Goal: Task Accomplishment & Management: Use online tool/utility

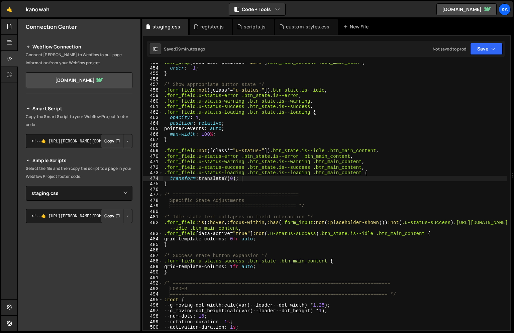
select select "48097"
click at [342, 171] on div ".btn_wrap [ data-icon-position = " left " ] .btn_main_content .btn_main_icon { …" at bounding box center [335, 199] width 345 height 278
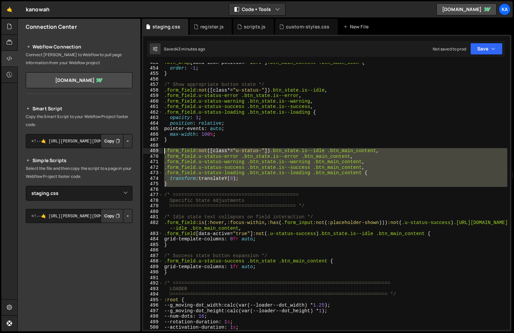
drag, startPoint x: 181, startPoint y: 188, endPoint x: 152, endPoint y: 152, distance: 46.2
click at [152, 151] on div ".form_field.u-status-loading .btn_state.is--loading .btn_main_content { 453 454…" at bounding box center [326, 196] width 367 height 267
type textarea ".form_field:not([class*="u-status-"]) .btn_state.is--idle .btn_main_content, .f…"
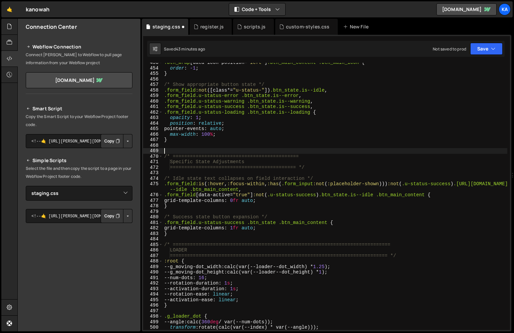
type textarea "}"
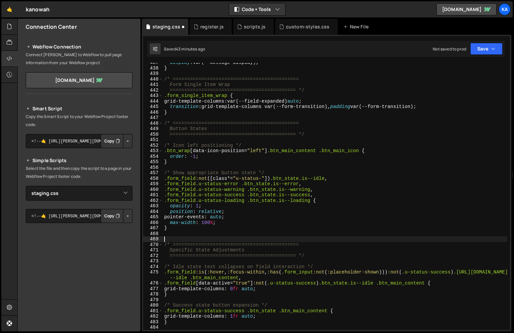
scroll to position [2421, 0]
click at [289, 212] on div "display : var(--message-display) ; } /* =======================================…" at bounding box center [335, 199] width 345 height 278
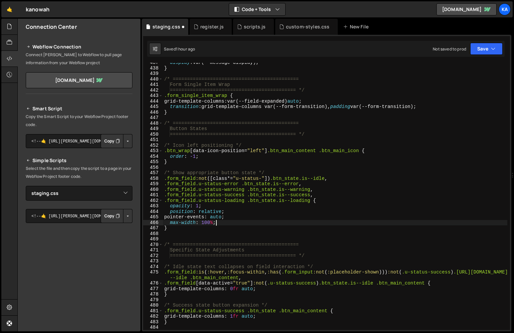
click at [239, 224] on div "display : var(--message-display) ; } /* =======================================…" at bounding box center [335, 199] width 345 height 278
click at [289, 161] on div "display : var(--message-display) ; } /* =======================================…" at bounding box center [335, 199] width 345 height 278
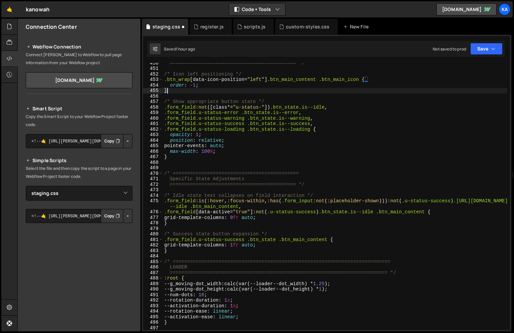
scroll to position [2493, 0]
click at [275, 218] on div "============================================ */ /* Icon left positioning */ .bt…" at bounding box center [335, 198] width 345 height 278
click at [271, 245] on div "============================================ */ /* Icon left positioning */ .bt…" at bounding box center [335, 198] width 345 height 278
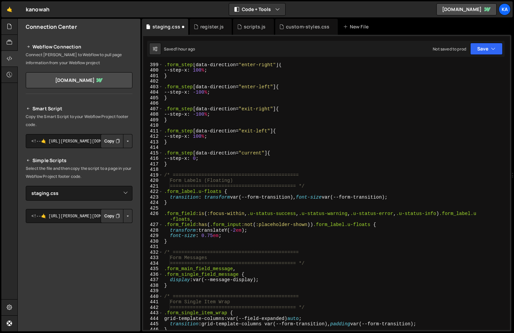
scroll to position [2297, 0]
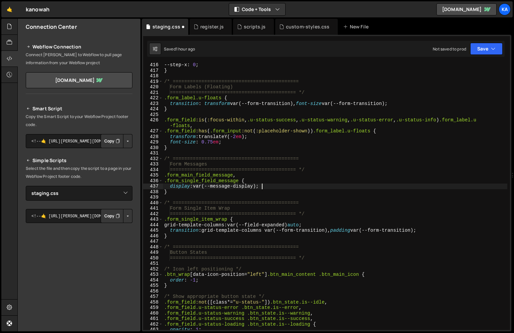
click at [344, 187] on div "--step-x : 0 ; } /* ============================================ Form Labels (F…" at bounding box center [335, 201] width 345 height 278
type textarea "display: var(--message-display);"
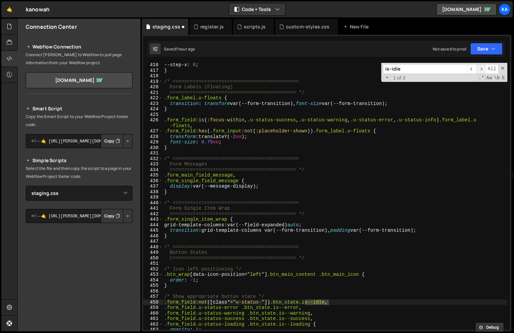
type input "is--idle"
click at [483, 68] on span "​" at bounding box center [480, 69] width 9 height 10
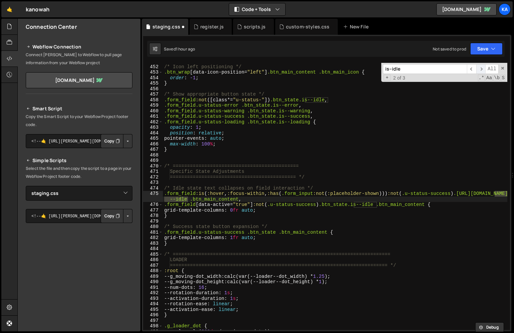
scroll to position [2500, 0]
click at [483, 68] on span "​" at bounding box center [480, 69] width 9 height 10
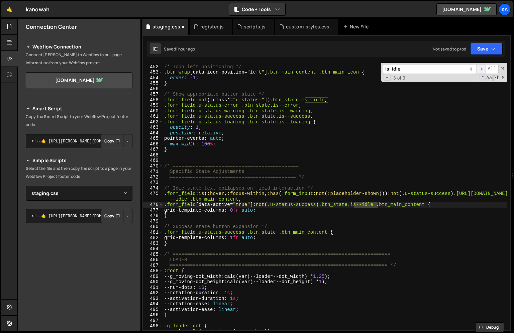
click at [483, 68] on span "​" at bounding box center [480, 69] width 9 height 10
click at [330, 129] on div "/* Icon left positioning */ .btn_wrap [ data-icon-position = " left " ] .btn_ma…" at bounding box center [335, 198] width 345 height 278
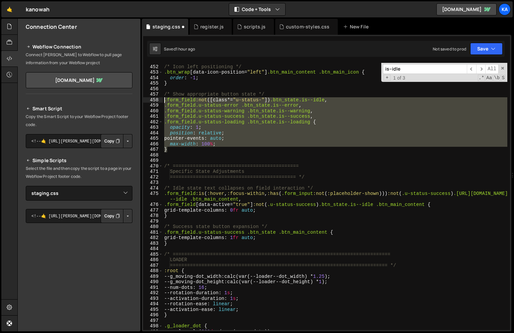
drag, startPoint x: 172, startPoint y: 151, endPoint x: 158, endPoint y: 101, distance: 51.6
click at [158, 101] on div "opacity: 1; 451 452 453 454 455 456 457 458 459 460 461 462 463 464 465 466 467…" at bounding box center [326, 196] width 367 height 267
type textarea "}"
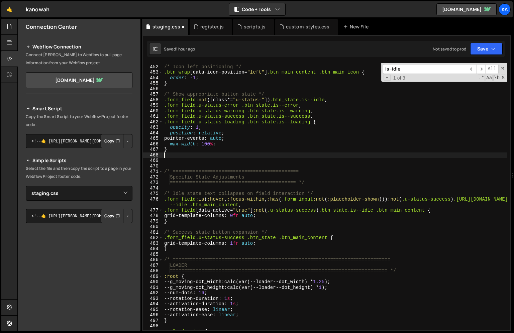
paste textarea "}"
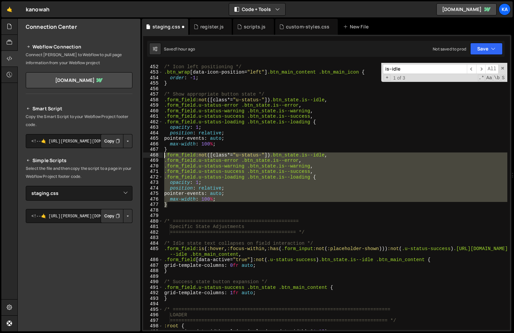
drag, startPoint x: 171, startPoint y: 205, endPoint x: 156, endPoint y: 155, distance: 52.4
click at [156, 155] on div "} 451 452 453 454 455 456 457 458 459 460 461 462 463 464 465 466 467 468 469 4…" at bounding box center [326, 196] width 367 height 267
type textarea ".form_field:not([class*="u-status-"]) .btn_state.is--idle, .form_field.u-status…"
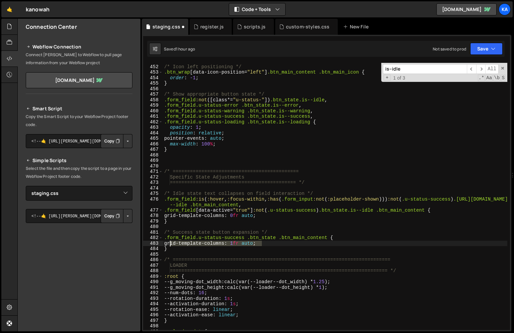
drag, startPoint x: 267, startPoint y: 244, endPoint x: 170, endPoint y: 245, distance: 97.0
click at [170, 245] on div "/* Icon left positioning */ .btn_wrap [ data-icon-position = " left " ] .btn_ma…" at bounding box center [335, 198] width 345 height 278
click at [248, 145] on div "/* Icon left positioning */ .btn_wrap [ data-icon-position = " left " ] .btn_ma…" at bounding box center [335, 198] width 345 height 278
type textarea "max-width: 100%;"
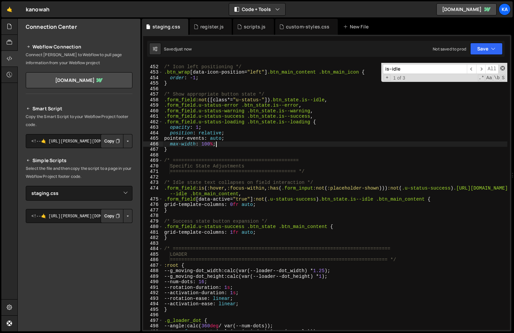
click at [503, 68] on span at bounding box center [503, 68] width 5 height 5
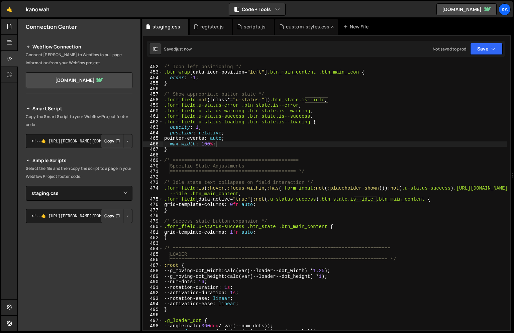
click at [310, 25] on div "custom-styles.css" at bounding box center [308, 26] width 44 height 7
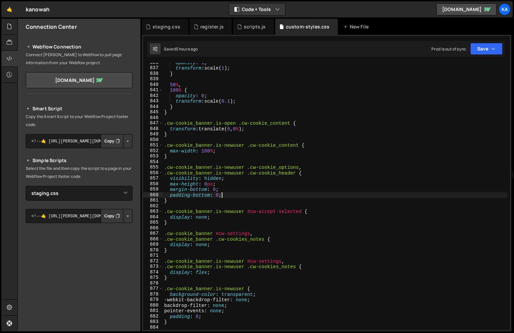
click at [320, 197] on div "opacity : 1 ; transform : scale( 1 ) ; } 50 % , 100 % { opacity : 0 ; transform…" at bounding box center [335, 199] width 345 height 278
type textarea "}"
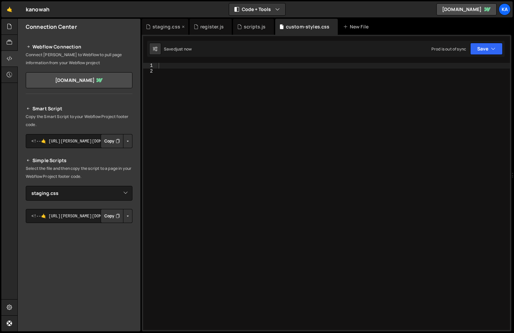
click at [164, 29] on div "staging.css" at bounding box center [167, 26] width 28 height 7
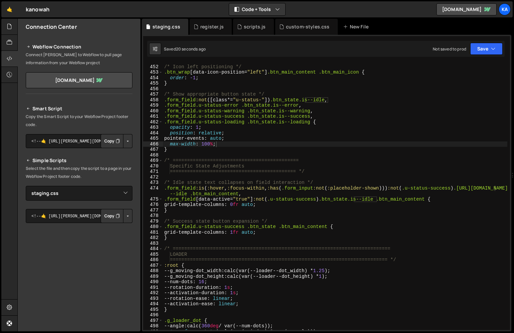
click at [226, 154] on div "/* Icon left positioning */ .btn_wrap [ data-icon-position = " left " ] .btn_ma…" at bounding box center [335, 198] width 345 height 278
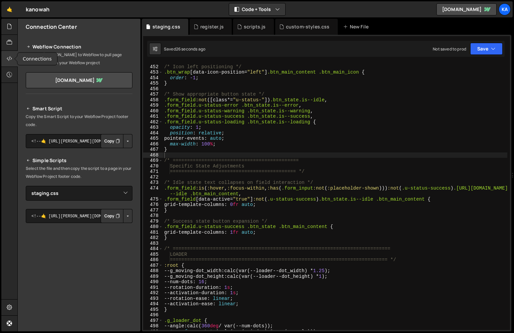
click at [10, 59] on icon at bounding box center [9, 58] width 5 height 7
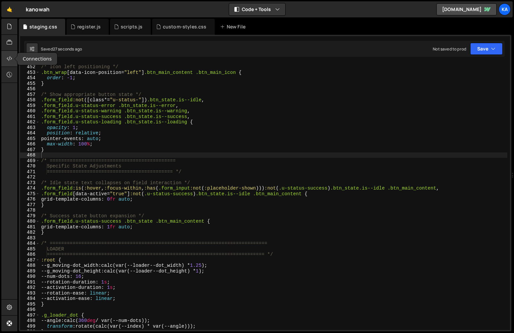
click at [10, 59] on icon at bounding box center [9, 58] width 5 height 7
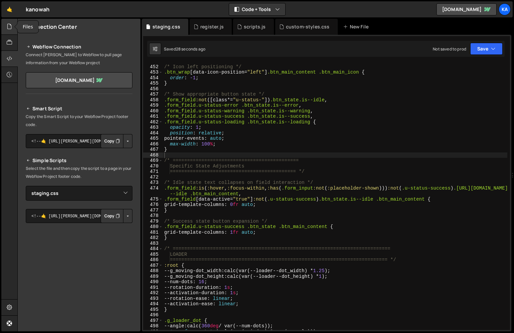
click at [11, 26] on icon at bounding box center [9, 26] width 5 height 7
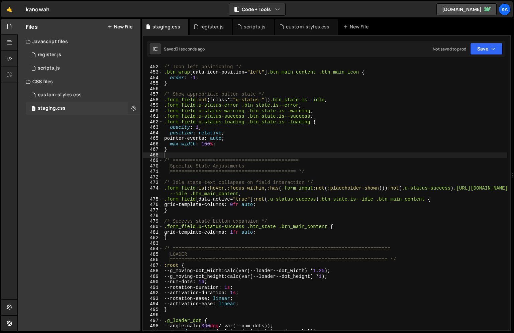
click at [135, 108] on icon at bounding box center [133, 108] width 5 height 6
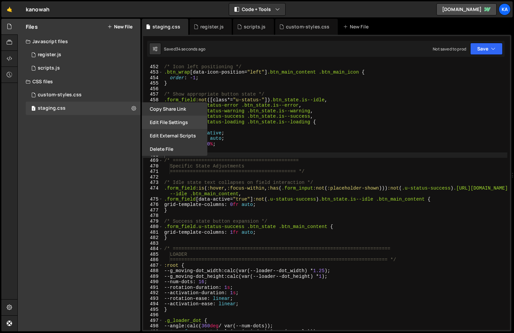
click at [175, 122] on button "Edit File Settings" at bounding box center [175, 122] width 66 height 13
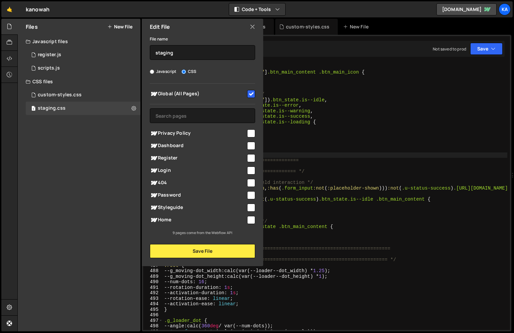
click at [252, 92] on input "checkbox" at bounding box center [251, 94] width 8 height 8
checkbox input "false"
click at [215, 251] on button "Save File" at bounding box center [202, 251] width 105 height 14
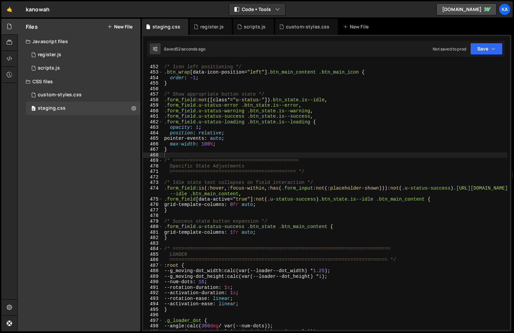
click at [68, 160] on div "Files New File Javascript files 1 register.js 0 1 scripts.js 0 CSS files custom…" at bounding box center [79, 175] width 123 height 313
type textarea "max-width: 100%;"
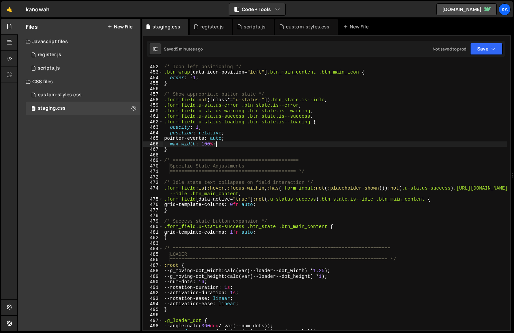
click at [257, 145] on div "/* Icon left positioning */ .btn_wrap [ data-icon-position = " left " ] .btn_ma…" at bounding box center [335, 198] width 345 height 278
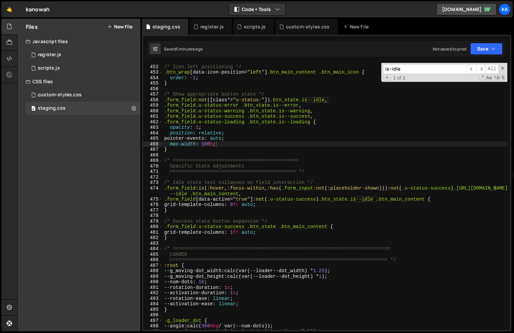
paste input "Active states"
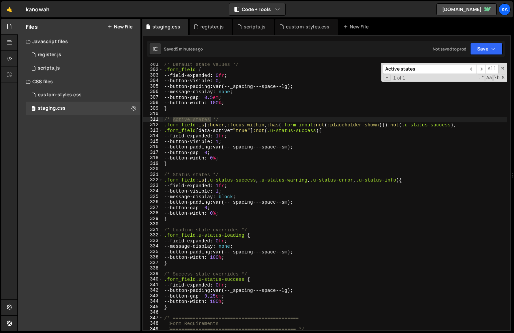
scroll to position [1663, 0]
type input "Active states"
click at [503, 69] on span at bounding box center [503, 68] width 5 height 5
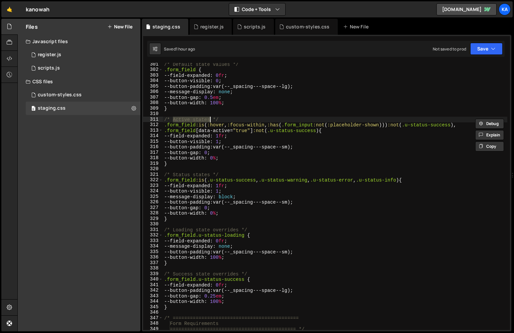
click at [207, 147] on div "/* Default state values */ .form_field { --field-expanded : 0 fr ; --button-vis…" at bounding box center [335, 201] width 345 height 278
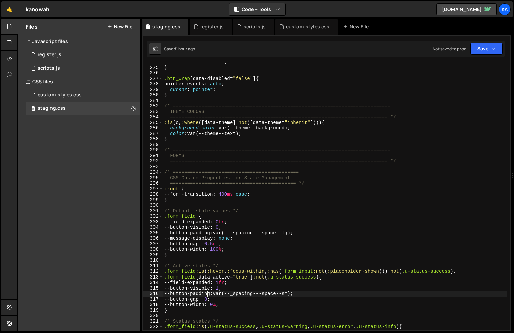
scroll to position [1536, 0]
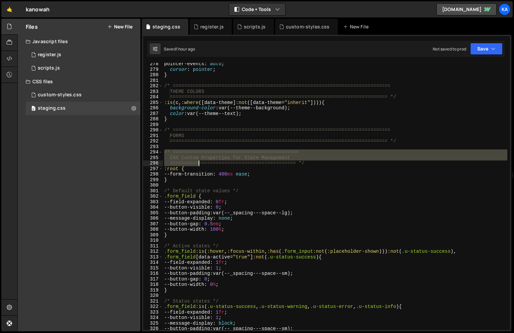
drag, startPoint x: 164, startPoint y: 152, endPoint x: 223, endPoint y: 180, distance: 64.8
click at [223, 180] on div "pointer-events : auto ; cursor : pointer ; } /* ===============================…" at bounding box center [335, 200] width 345 height 278
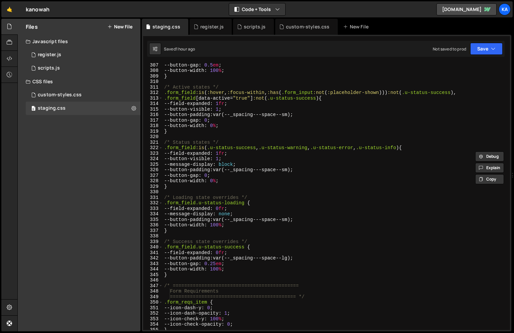
scroll to position [1702, 0]
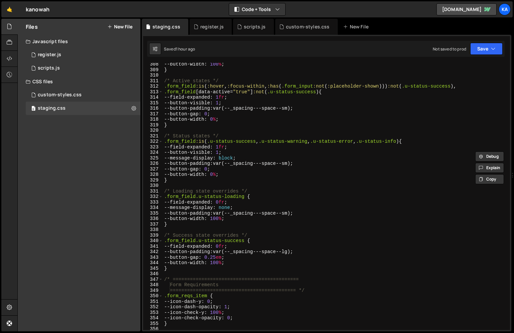
click at [173, 268] on div "--button-width : 100 % ; } /* Active states */ .form_field :is ( :hover , :focu…" at bounding box center [335, 201] width 345 height 278
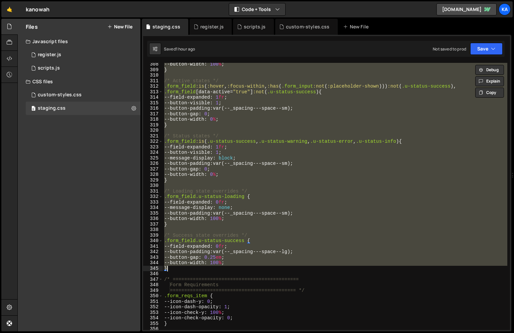
paste textarea
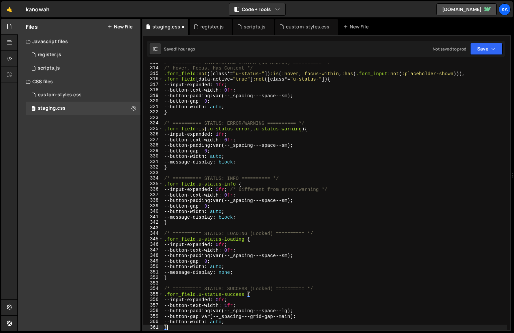
click at [231, 225] on div "/* ========== INTERACTION STATES (No Status) ========== */ /* Hover, Focus, Has…" at bounding box center [335, 199] width 345 height 278
type textarea "--button-width: 100%; }"
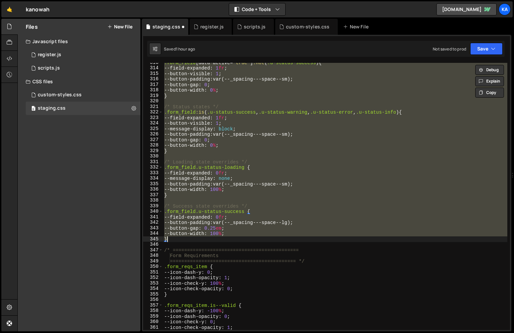
click at [273, 154] on div ".form_field [ data-active = " true " ] :not ( .u-status-success ) { --field-exp…" at bounding box center [335, 196] width 345 height 267
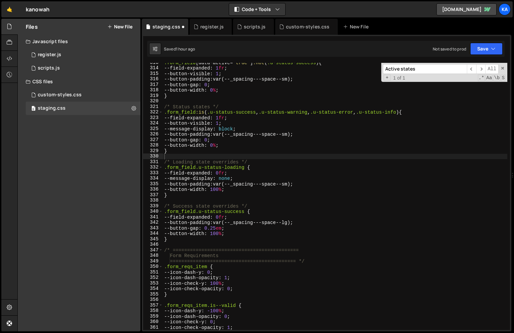
paste input ".form_field:i"
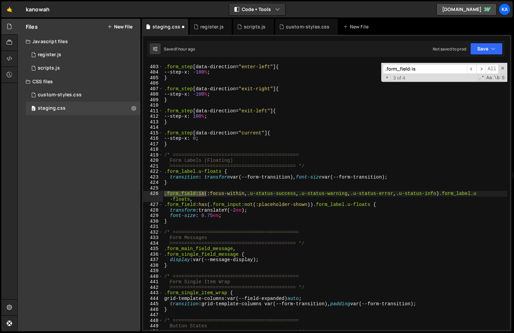
scroll to position [2224, 0]
type input ".form_field:is"
click at [481, 70] on span "​" at bounding box center [480, 69] width 9 height 10
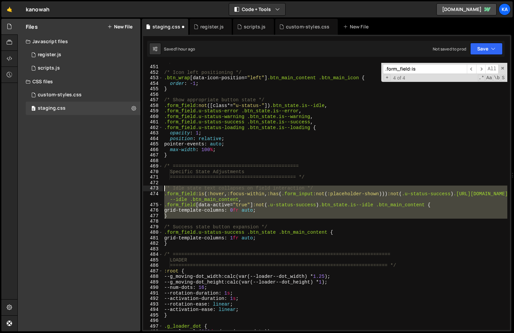
drag, startPoint x: 179, startPoint y: 219, endPoint x: 162, endPoint y: 189, distance: 34.4
click at [162, 189] on div "450 451 452 453 454 455 456 457 458 459 460 461 462 463 464 465 466 467 468 469…" at bounding box center [326, 196] width 367 height 267
type textarea "/* Idle state text collapses on field interaction */ .form_field:is(:hover, :fo…"
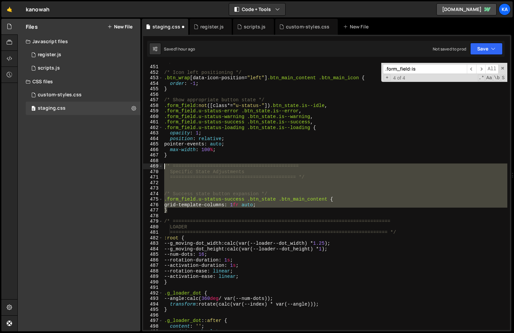
drag, startPoint x: 179, startPoint y: 212, endPoint x: 158, endPoint y: 165, distance: 51.7
click at [158, 165] on div "450 451 452 453 454 455 456 457 458 459 460 461 462 463 464 465 466 467 468 469…" at bounding box center [326, 196] width 367 height 267
type textarea "/* ============================================ Specific State Adjustments"
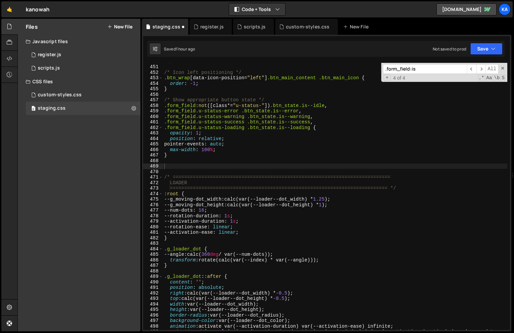
drag, startPoint x: 421, startPoint y: 69, endPoint x: 347, endPoint y: 69, distance: 74.3
click at [347, 69] on div "============================================ */ /* Icon left positioning */ .bt…" at bounding box center [335, 196] width 345 height 267
drag, startPoint x: 435, startPoint y: 67, endPoint x: 344, endPoint y: 67, distance: 90.3
click at [344, 67] on div "============================================ */ /* Icon left positioning */ .bt…" at bounding box center [335, 196] width 345 height 267
paste input "btn_state.is--idle .btn_main_content"
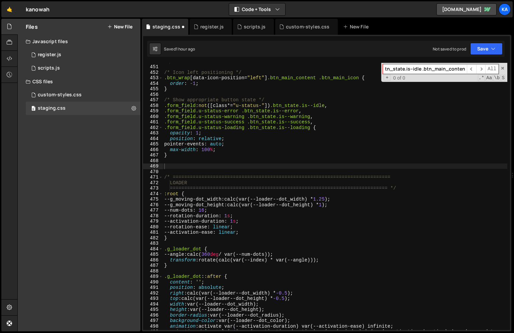
scroll to position [0, 0]
click at [428, 71] on input ".btn_state.is--idle .btn_main_content" at bounding box center [425, 69] width 84 height 10
paste input
type input ".btn_state.is--idle"
drag, startPoint x: 439, startPoint y: 69, endPoint x: 341, endPoint y: 68, distance: 98.0
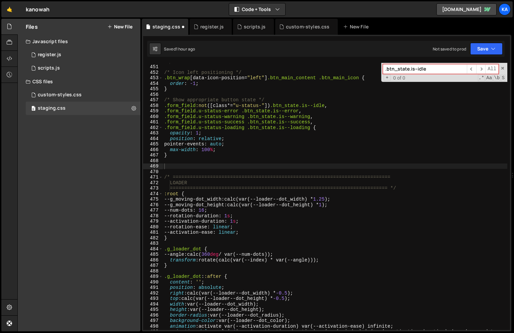
click at [341, 68] on div "============================================ */ /* Icon left positioning */ .bt…" at bounding box center [335, 196] width 345 height 267
type textarea "}"
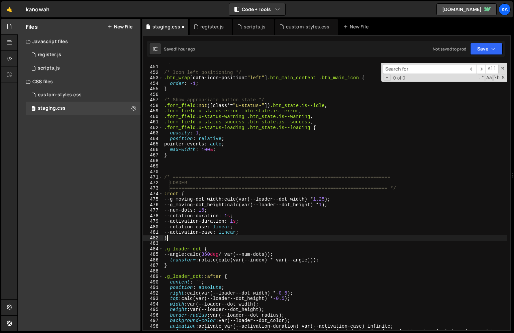
click at [375, 238] on div "============================================ */ /* Icon left positioning */ .bt…" at bounding box center [335, 201] width 345 height 284
click at [411, 73] on input at bounding box center [425, 69] width 84 height 10
paste input ".btn_wrap[data-icon-position="left"]"
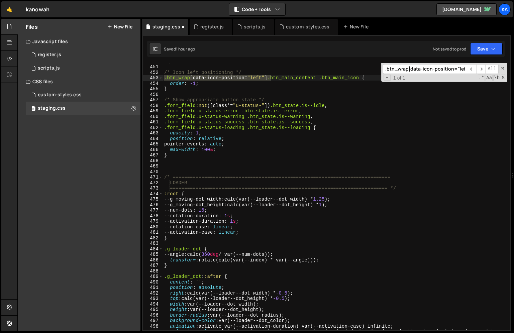
click at [412, 65] on input ".btn_wrap[data-icon-position="left"]" at bounding box center [425, 69] width 84 height 10
paste input "form_field:not([class*="u-status-"])"
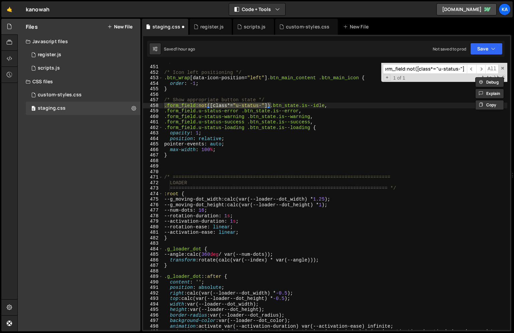
type input ".form_field:not([class*="u-status-"])"
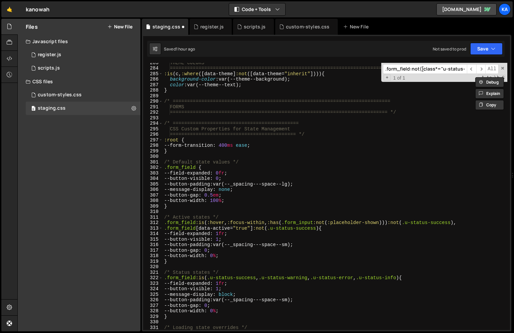
scroll to position [1565, 0]
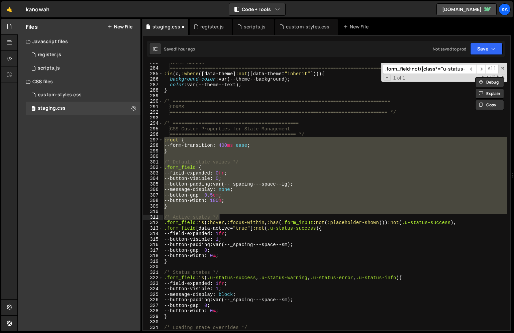
drag, startPoint x: 164, startPoint y: 140, endPoint x: 276, endPoint y: 217, distance: 136.2
click at [276, 217] on div "THEME COLORS ==================================================================…" at bounding box center [335, 199] width 345 height 278
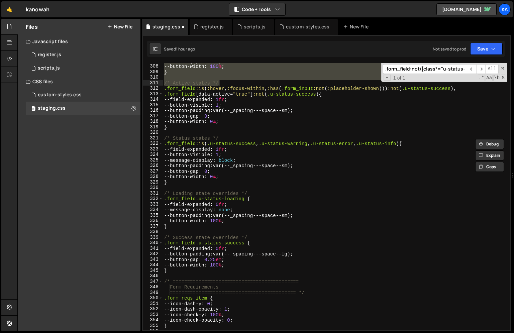
scroll to position [1700, 0]
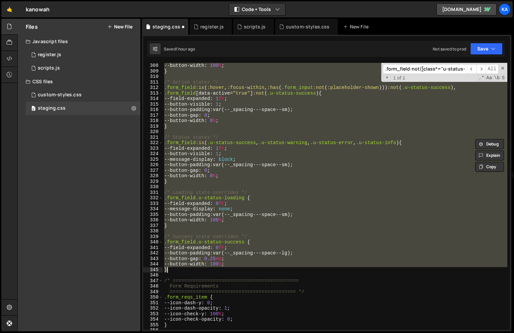
click at [172, 269] on div "--button-width : 100 % ; } /* Active states */ .form_field :is ( :hover , :focu…" at bounding box center [335, 202] width 345 height 278
paste textarea
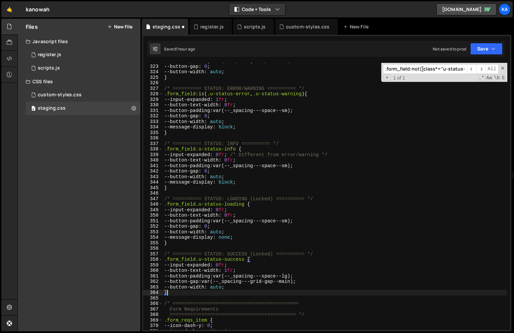
scroll to position [1782, 0]
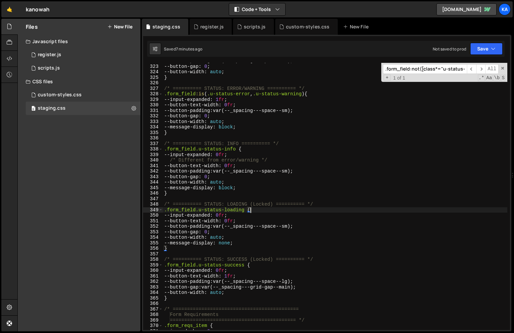
click at [328, 211] on div "--button-padding : var(--_spacing---space--sm) ; --button-gap : 0 ; --button-wi…" at bounding box center [335, 197] width 345 height 278
click at [504, 68] on span at bounding box center [503, 68] width 5 height 5
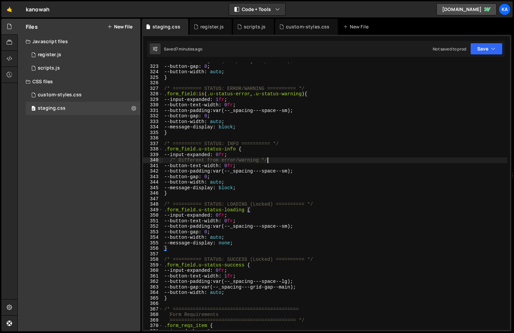
click at [388, 160] on div "--button-padding : var(--_spacing---space--sm) ; --button-gap : 0 ; --button-wi…" at bounding box center [335, 197] width 345 height 278
click at [345, 186] on div "--button-padding : var(--_spacing---space--sm) ; --button-gap : 0 ; --button-wi…" at bounding box center [335, 197] width 345 height 278
click at [238, 242] on div "--button-padding : var(--_spacing---space--sm) ; --button-gap : 0 ; --button-wi…" at bounding box center [335, 197] width 345 height 278
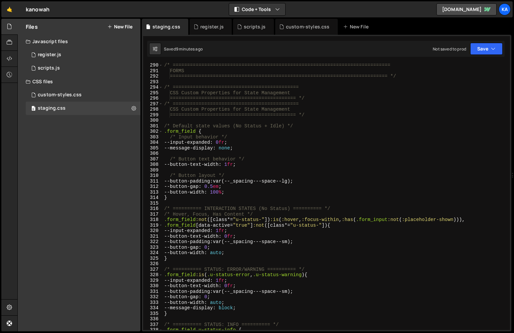
scroll to position [1601, 0]
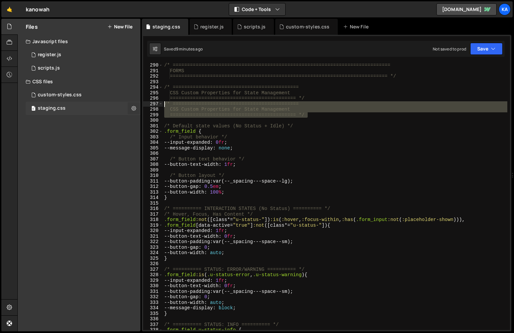
drag, startPoint x: 311, startPoint y: 114, endPoint x: 139, endPoint y: 105, distance: 172.9
click at [139, 105] on div "Files New File Javascript files 1 register.js 0 1 scripts.js 0 CSS files custom…" at bounding box center [265, 175] width 497 height 313
type textarea "/* ============================================ CSS Custom Properties for State…"
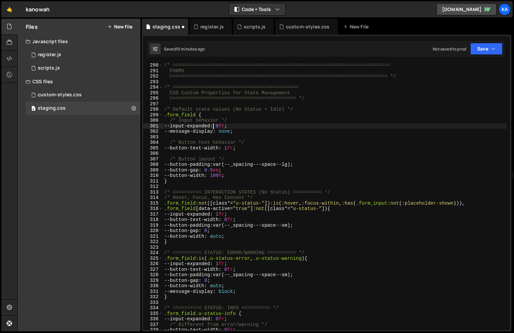
click at [213, 128] on div "/* ============================================================================…" at bounding box center [335, 202] width 345 height 278
click at [270, 133] on div "/* ============================================================================…" at bounding box center [335, 202] width 345 height 278
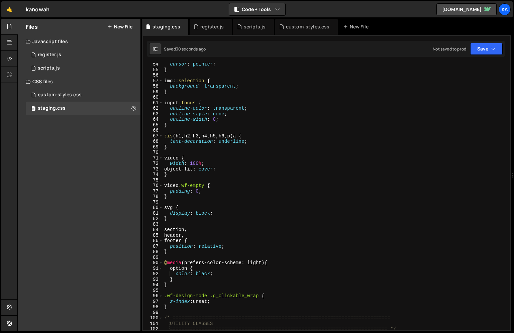
scroll to position [0, 0]
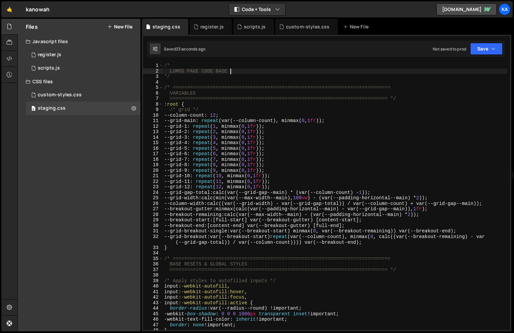
click at [244, 69] on div "/* LUMOS PAGE CODE BASE */ /* =================================================…" at bounding box center [335, 202] width 345 height 278
click at [173, 61] on div "1 Type cmd + s to save your CSS file. ההההההההההההההההההההההההההההההההההההההההה…" at bounding box center [327, 183] width 370 height 297
click at [173, 66] on div "/* LUMOS PAGE CODE BASE */ /* =================================================…" at bounding box center [335, 202] width 345 height 278
click at [251, 72] on div "/* LUMOS PAGE CODE BASE */ /* =================================================…" at bounding box center [335, 202] width 345 height 278
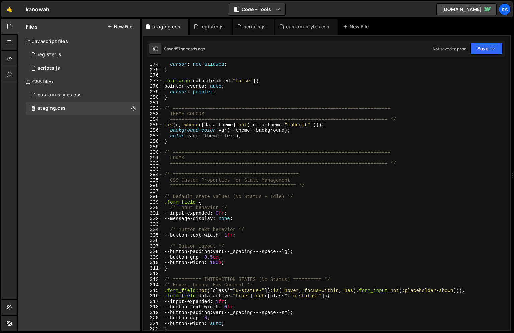
scroll to position [1515, 0]
click at [210, 214] on div "cursor : not-allowed ; } .btn_wrap [ data-disabled = " false " ] { pointer-even…" at bounding box center [335, 200] width 345 height 278
type textarea "--input-expanded: 0fr;"
drag, startPoint x: 210, startPoint y: 214, endPoint x: 170, endPoint y: 213, distance: 40.5
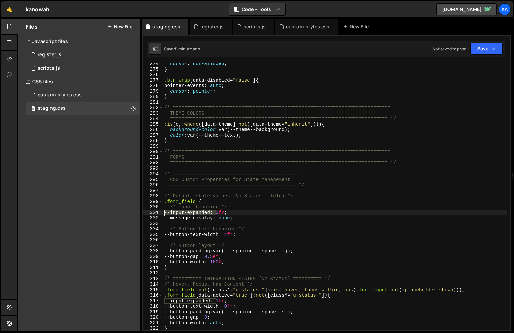
click at [169, 213] on div "cursor : not-allowed ; } .btn_wrap [ data-disabled = " false " ] { pointer-even…" at bounding box center [335, 200] width 345 height 278
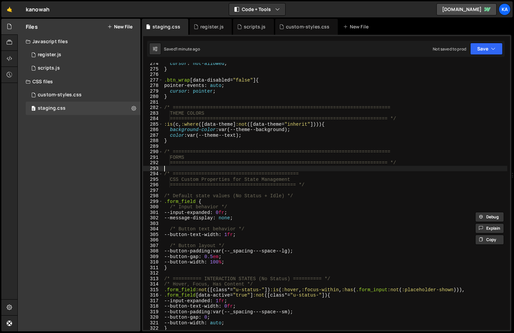
click at [278, 168] on div "cursor : not-allowed ; } .btn_wrap [ data-disabled = " false " ] { pointer-even…" at bounding box center [335, 200] width 345 height 278
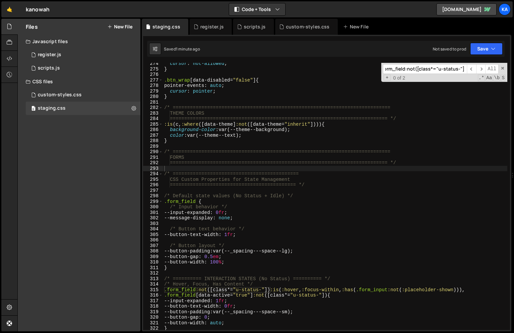
paste input "form_single_item_wrap"
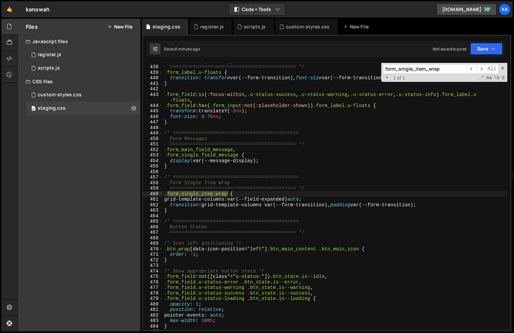
type input "form_single_item_wrap"
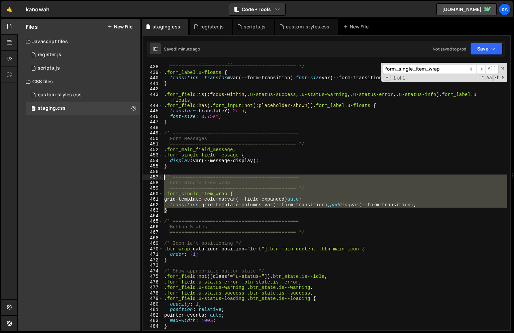
drag, startPoint x: 200, startPoint y: 208, endPoint x: 158, endPoint y: 178, distance: 52.0
click at [158, 178] on div "} 437 438 439 440 441 442 443 444 445 446 447 448 449 450 451 452 453 454 455 4…" at bounding box center [326, 196] width 367 height 267
type textarea "/* ============================================ Form Single Item Wrap"
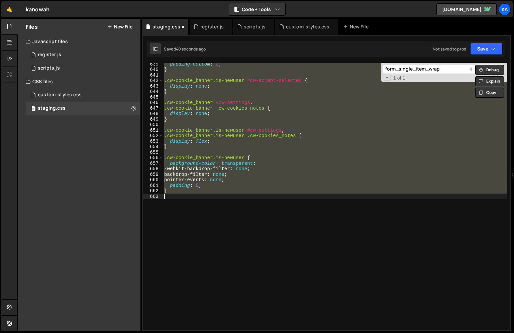
scroll to position [2428, 0]
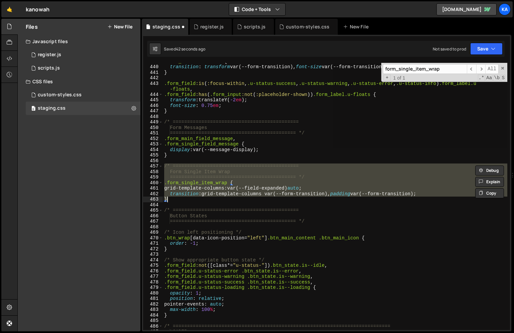
click at [268, 189] on div ".form_label.u-floats { transition : transform var(--form-transition), font-size…" at bounding box center [335, 196] width 345 height 267
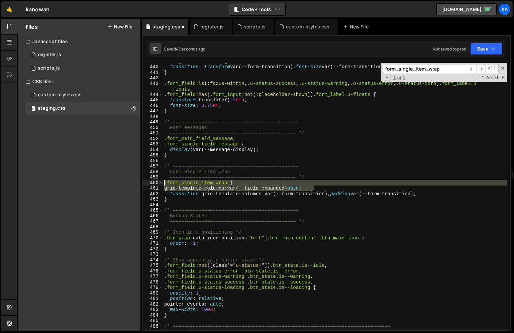
drag, startPoint x: 319, startPoint y: 188, endPoint x: 165, endPoint y: 184, distance: 154.0
click at [164, 184] on div ".form_label.u-floats { transition : transform var(--form-transition), font-size…" at bounding box center [335, 198] width 345 height 278
click at [175, 188] on div ".form_label.u-floats { transition : transform var(--form-transition), font-size…" at bounding box center [335, 196] width 345 height 267
type textarea "grid-template-columns: var(--field-expanded) auto;"
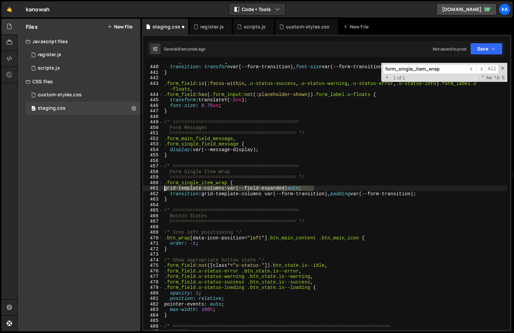
drag, startPoint x: 321, startPoint y: 188, endPoint x: 159, endPoint y: 187, distance: 161.9
click at [159, 187] on div "grid-template-columns: var(--field-expanded) auto; 439 440 441 442 443 444 445 …" at bounding box center [326, 196] width 367 height 267
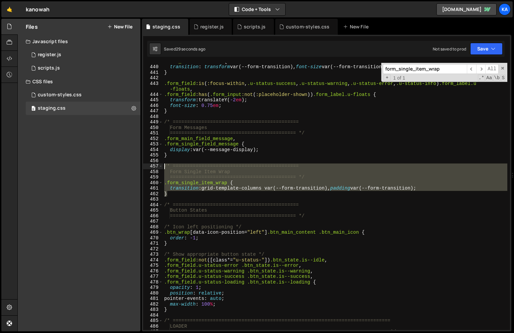
drag, startPoint x: 187, startPoint y: 196, endPoint x: 152, endPoint y: 164, distance: 47.1
click at [152, 164] on div ".form_single_item_wrap { 439 440 441 442 443 444 445 446 447 448 449 450 451 45…" at bounding box center [326, 196] width 367 height 267
type textarea "/* ============================================ Form Single Item Wrap"
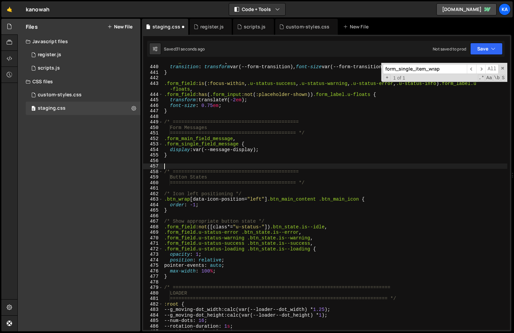
click at [178, 164] on div ".form_label.u-floats { transition : transform var(--form-transition), font-size…" at bounding box center [335, 198] width 345 height 278
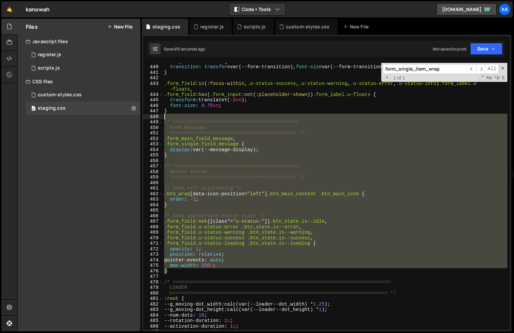
drag, startPoint x: 170, startPoint y: 273, endPoint x: 163, endPoint y: 114, distance: 159.1
click at [163, 114] on div ".form_label.u-floats { transition : transform var(--form-transition), font-size…" at bounding box center [335, 198] width 345 height 278
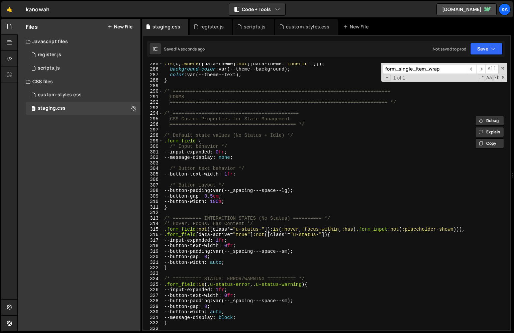
scroll to position [1574, 0]
click at [164, 94] on div ":is ( c , :where ([ data-theme ] :not ([ data-theme = " inherit " ]))) { backgr…" at bounding box center [335, 201] width 345 height 278
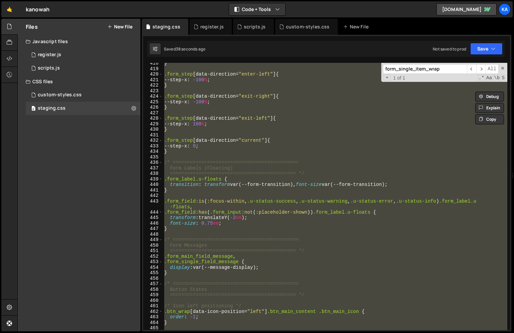
scroll to position [2323, 0]
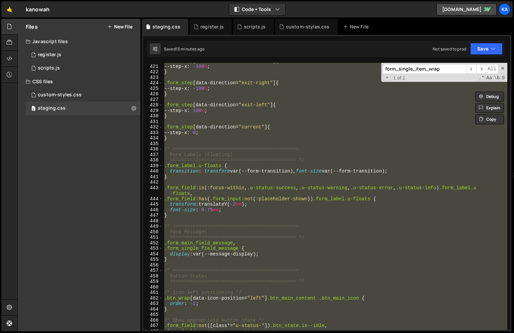
click at [306, 136] on div ".form_step [ data-direction = " enter-left " ] { --step-x : -100 % ; } .form_st…" at bounding box center [335, 197] width 345 height 278
type textarea "--step-x: 0;"
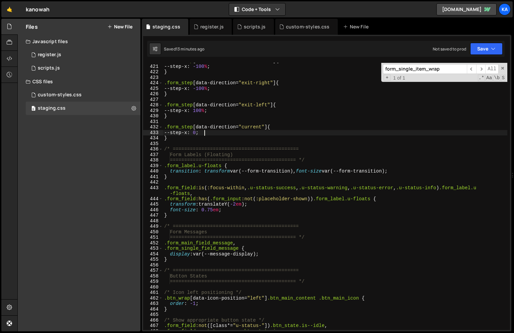
drag, startPoint x: 451, startPoint y: 69, endPoint x: 328, endPoint y: 68, distance: 123.1
click at [328, 68] on div ".form_step [ data-direction = " enter-left " ] { --step-x : -100 % ; } .form_st…" at bounding box center [335, 196] width 345 height 267
paste input ".form_field:not([class*="u-status-"]) .btn_state.is--default,"
type input ".form_field:not([class*="u-status-"]) .btn_state.is--default"
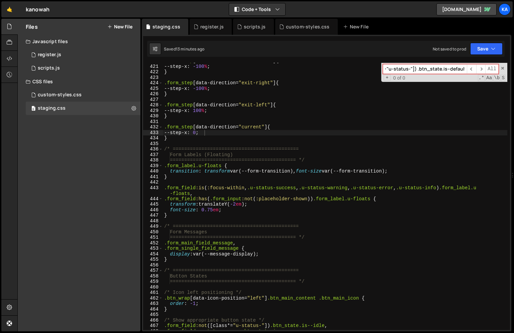
scroll to position [0, 53]
click at [460, 69] on input ".form_field:not([class*="u-status-"]) .btn_state.is--default" at bounding box center [425, 69] width 84 height 10
click at [245, 223] on div ".form_step [ data-direction = " enter-left " ] { --step-x : -100 % ; } .form_st…" at bounding box center [335, 197] width 345 height 278
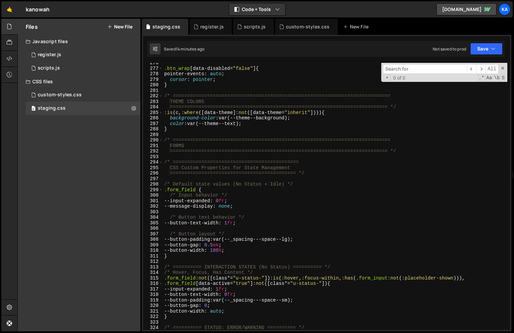
scroll to position [1548, 0]
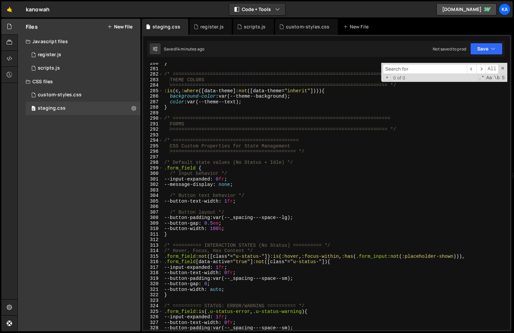
click at [418, 69] on input at bounding box center [425, 69] width 84 height 10
paste input ".btn_state"
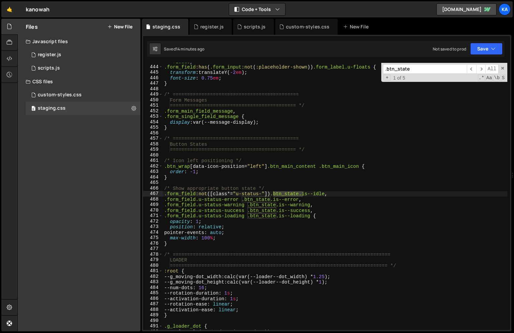
scroll to position [2455, 0]
type input ".btn_state"
click at [481, 69] on span "​" at bounding box center [480, 69] width 9 height 10
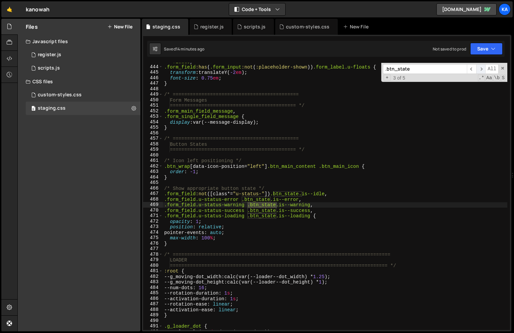
click at [481, 69] on span "​" at bounding box center [480, 69] width 9 height 10
click at [449, 141] on div ".form_field :is ( :focus-within , .u-status-success , .u-status-warning , .u-st…" at bounding box center [335, 195] width 345 height 284
click at [502, 68] on span at bounding box center [503, 68] width 5 height 5
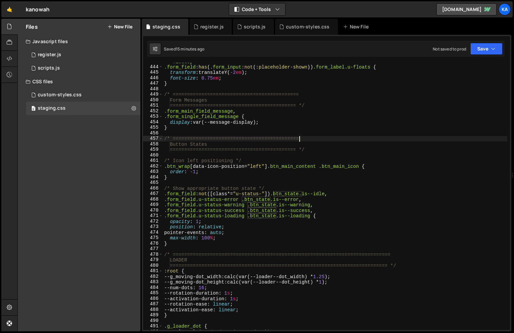
click at [316, 148] on div ".form_field :is ( :focus-within , .u-status-success , .u-status-warning , .u-st…" at bounding box center [335, 195] width 345 height 284
type textarea "============================================ */"
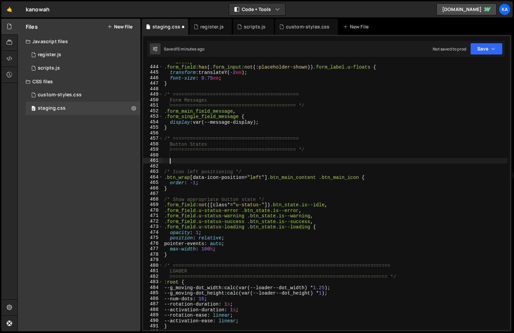
scroll to position [0, 0]
paste textarea "}"
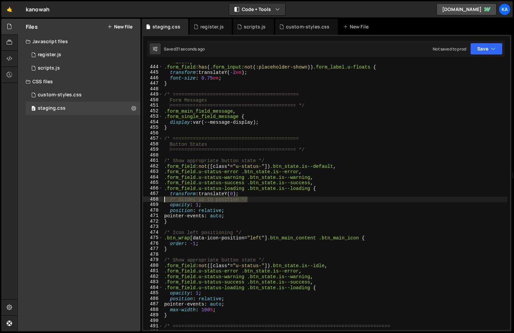
drag, startPoint x: 256, startPoint y: 199, endPoint x: 152, endPoint y: 199, distance: 104.1
click at [152, 199] on div "pointer-events: auto; 443 444 445 446 447 448 449 450 451 452 453 454 455 456 4…" at bounding box center [326, 196] width 367 height 267
type textarea "/* Slides up to position */"
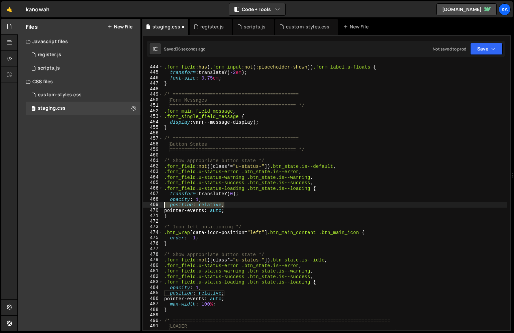
drag, startPoint x: 237, startPoint y: 206, endPoint x: 149, endPoint y: 206, distance: 87.7
click at [149, 206] on div "transform: translateY(0); 443 444 445 446 447 448 449 450 451 452 453 454 455 4…" at bounding box center [326, 196] width 367 height 267
type textarea "position: relative;"
type textarea "opacity: 1;"
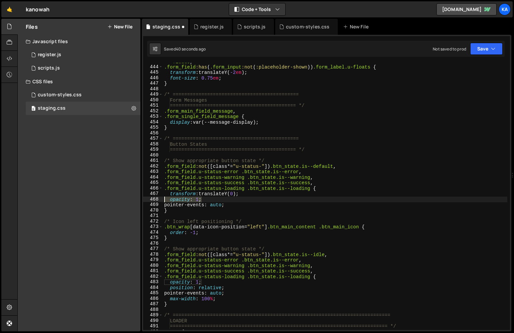
drag, startPoint x: 217, startPoint y: 200, endPoint x: 151, endPoint y: 199, distance: 66.6
click at [151, 199] on div "opacity: 1; 443 444 445 446 447 448 449 450 451 452 453 454 455 456 457 458 459…" at bounding box center [326, 196] width 367 height 267
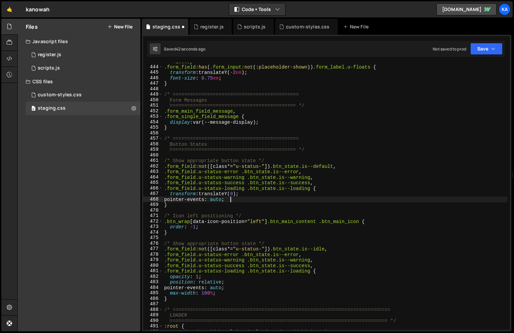
click at [263, 201] on div ".form_field :is ( :focus-within , .u-status-success , .u-status-warning , .u-st…" at bounding box center [335, 195] width 345 height 284
click at [246, 199] on div ".form_field :is ( :focus-within , .u-status-success , .u-status-warning , .u-st…" at bounding box center [335, 195] width 345 height 284
click at [337, 167] on div ".form_field :is ( :focus-within , .u-status-success , .u-status-warning , .u-st…" at bounding box center [335, 195] width 345 height 284
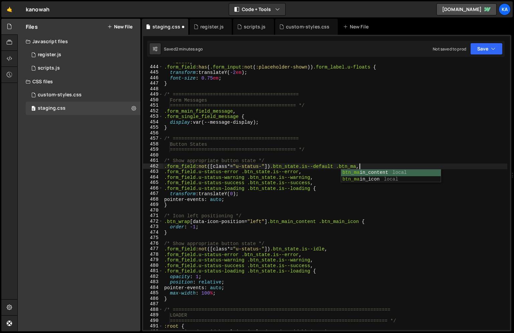
scroll to position [0, 14]
click at [374, 173] on div "btn_main _content local btn_main _icon local" at bounding box center [391, 183] width 100 height 26
click at [383, 167] on div ".form_field :is ( :focus-within , .u-status-success , .u-status-warning , .u-st…" at bounding box center [335, 195] width 345 height 284
drag, startPoint x: 383, startPoint y: 167, endPoint x: 341, endPoint y: 166, distance: 42.8
click at [341, 166] on div ".form_field :is ( :focus-within , .u-status-success , .u-status-warning , .u-st…" at bounding box center [335, 195] width 345 height 284
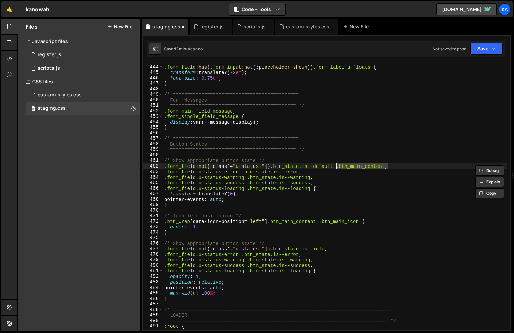
click at [299, 173] on div ".form_field :is ( :focus-within , .u-status-success , .u-status-warning , .u-st…" at bounding box center [335, 195] width 345 height 284
paste textarea ".btn_main_content"
click at [305, 171] on div ".form_field :is ( :focus-within , .u-status-success , .u-status-warning , .u-st…" at bounding box center [335, 195] width 345 height 284
click at [310, 178] on div ".form_field :is ( :focus-within , .u-status-success , .u-status-warning , .u-st…" at bounding box center [335, 195] width 345 height 284
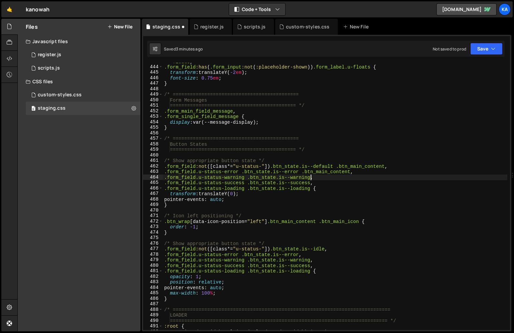
paste textarea ".btn_main_content"
click at [311, 185] on div ".form_field :is ( :focus-within , .u-status-success , .u-status-warning , .u-st…" at bounding box center [335, 195] width 345 height 284
paste textarea ".btn_main_content"
click at [312, 189] on div ".form_field :is ( :focus-within , .u-status-success , .u-status-warning , .u-st…" at bounding box center [335, 195] width 345 height 284
paste textarea ".btn_main_content"
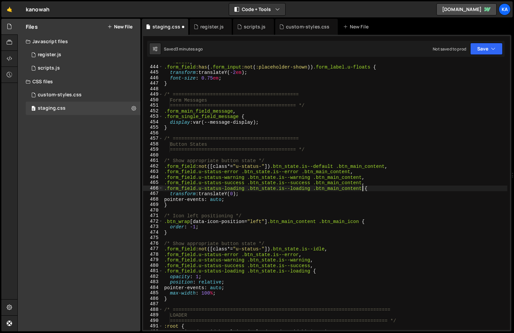
click at [397, 185] on div ".form_field :is ( :focus-within , .u-status-success , .u-status-warning , .u-st…" at bounding box center [335, 195] width 345 height 284
click at [393, 183] on div ".form_field :is ( :focus-within , .u-status-success , .u-status-warning , .u-st…" at bounding box center [335, 195] width 345 height 284
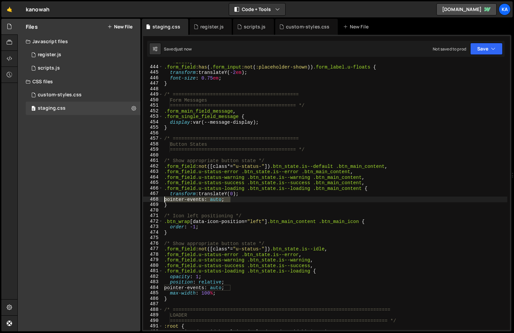
drag, startPoint x: 241, startPoint y: 200, endPoint x: 156, endPoint y: 198, distance: 84.3
click at [156, 198] on div ".form_field.u-status-success .btn_state.is--success .btn_main_content, 443 444 …" at bounding box center [326, 196] width 367 height 267
type textarea "pointer-events: auto;"
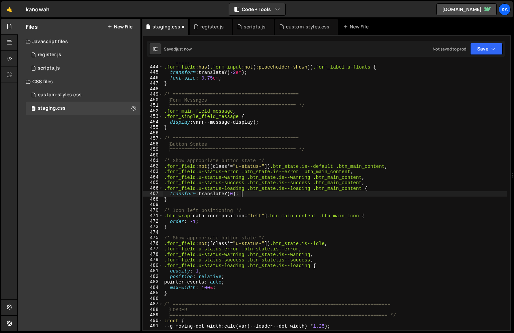
click at [258, 198] on div ".form_field :is ( :focus-within , .u-status-success , .u-status-warning , .u-st…" at bounding box center [335, 195] width 345 height 284
type textarea "}"
click at [298, 128] on div ".form_field :is ( :focus-within , .u-status-success , .u-status-warning , .u-st…" at bounding box center [335, 195] width 345 height 284
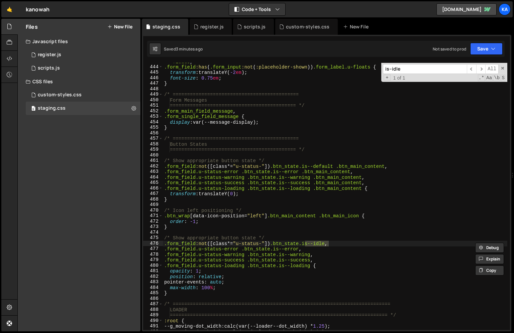
type input "is--idle"
click at [322, 244] on div ".form_field :is ( :focus-within , .u-status-success , .u-status-warning , .u-st…" at bounding box center [335, 196] width 345 height 267
click at [327, 244] on div ".form_field :is ( :focus-within , .u-status-success , .u-status-warning , .u-st…" at bounding box center [335, 195] width 345 height 284
click at [364, 246] on div ".form_field :is ( :focus-within , .u-status-success , .u-status-warning , .u-st…" at bounding box center [335, 195] width 345 height 284
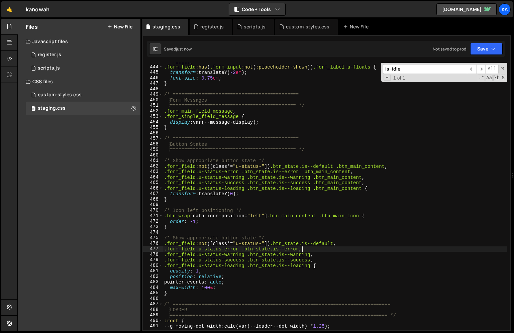
click at [354, 250] on div ".form_field :is ( :focus-within , .u-status-success , .u-status-warning , .u-st…" at bounding box center [335, 195] width 345 height 284
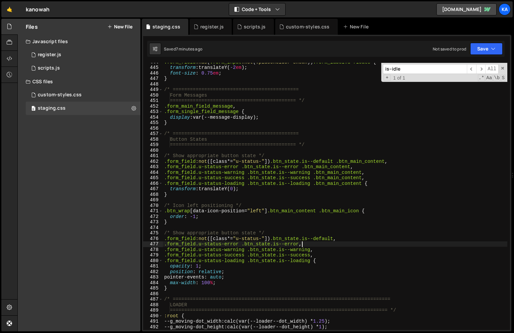
scroll to position [2461, 0]
click at [176, 194] on div ".form_field :has ( .form_input :not ( :placeholder-shown )) .form_label.u-float…" at bounding box center [335, 197] width 345 height 278
type textarea "}"
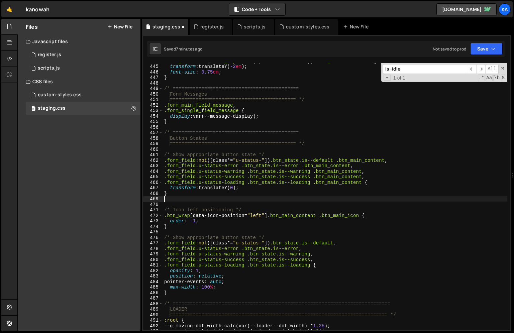
type textarea "}"
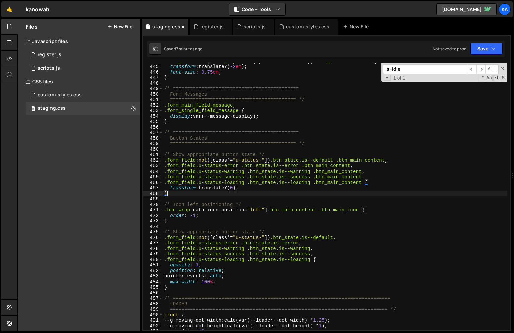
click at [179, 288] on div ".form_field :has ( .form_input :not ( :placeholder-shown )) .form_label.u-float…" at bounding box center [335, 197] width 345 height 278
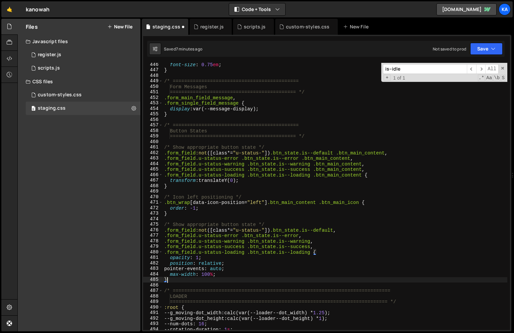
scroll to position [2478, 0]
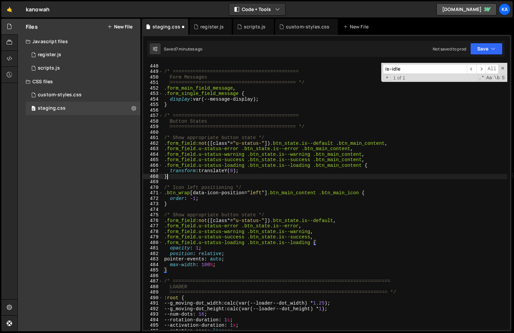
click at [194, 177] on div "} /* ============================================ Form Messages ===============…" at bounding box center [335, 197] width 345 height 278
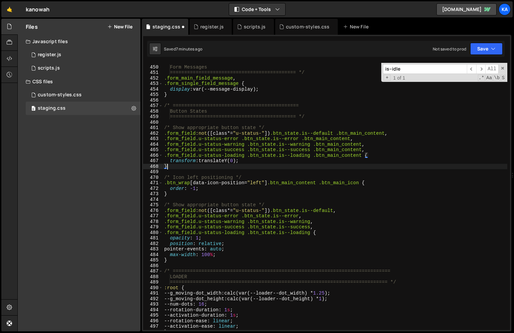
scroll to position [2491, 0]
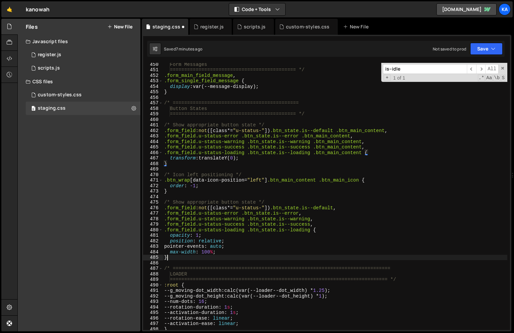
click at [175, 260] on div "Form Messages ============================================ */ .form_main_field_…" at bounding box center [335, 201] width 345 height 278
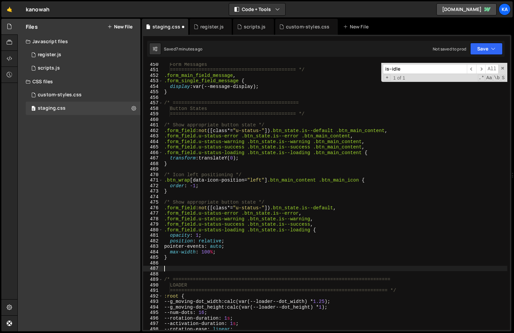
paste textarea "grid-template-columns"
type textarea "grid-template-columns"
drag, startPoint x: 232, startPoint y: 268, endPoint x: 161, endPoint y: 269, distance: 70.9
click at [161, 269] on div "grid-template-columns 450 451 452 453 454 455 456 457 458 459 460 461 462 463 4…" at bounding box center [326, 196] width 367 height 267
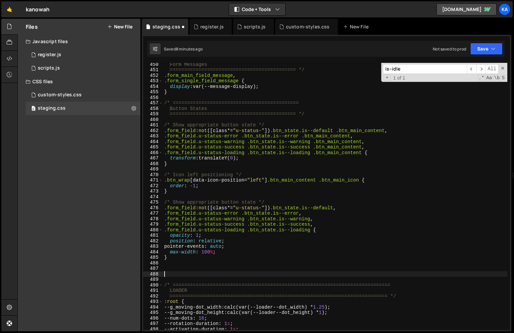
paste textarea "transition: grid-template-columns"
type textarea "transition: grid-template-columns"
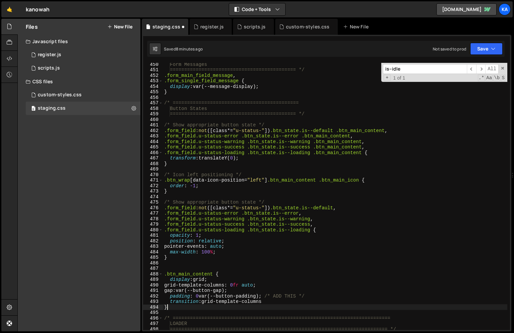
scroll to position [0, 0]
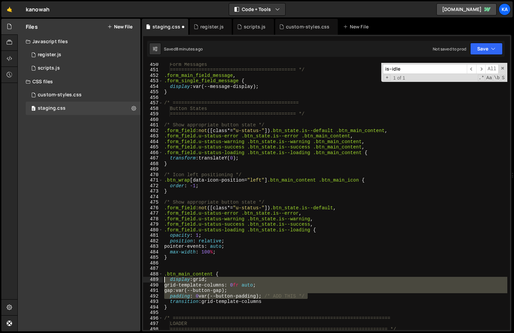
drag, startPoint x: 314, startPoint y: 296, endPoint x: 160, endPoint y: 281, distance: 155.3
click at [160, 281] on div "} 450 451 452 453 454 455 456 457 458 459 460 461 462 463 464 465 466 467 468 4…" at bounding box center [326, 196] width 367 height 267
type textarea "display: grid; grid-template-columns: 0fr auto;"
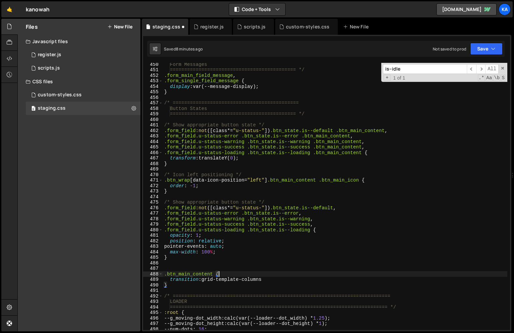
click at [270, 278] on div "Form Messages ============================================ */ .form_main_field_…" at bounding box center [335, 201] width 345 height 278
type textarea "transition: grid-template-columns"
click at [279, 280] on div "Form Messages ============================================ */ .form_main_field_…" at bounding box center [335, 201] width 345 height 278
paste textarea "cubic-bezier(.77, 0, .175, 1);"
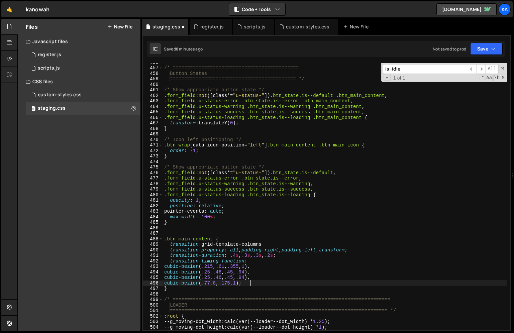
scroll to position [2526, 0]
drag, startPoint x: 264, startPoint y: 279, endPoint x: 156, endPoint y: 277, distance: 108.1
click at [156, 277] on div "cubic-bezier(.77, 0, .175, 1); 456 457 458 459 460 461 462 463 464 465 466 467 …" at bounding box center [326, 196] width 367 height 267
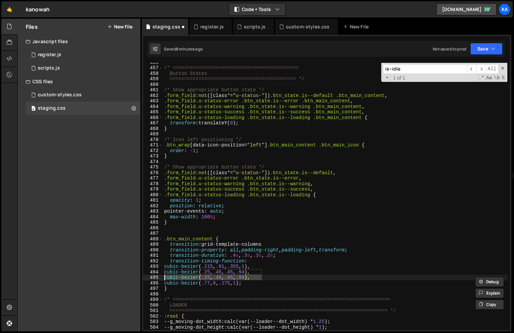
click at [265, 281] on div "/* ============================================ Button States =================…" at bounding box center [335, 199] width 345 height 278
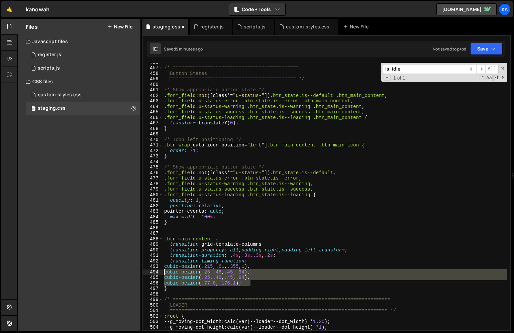
drag, startPoint x: 268, startPoint y: 282, endPoint x: 155, endPoint y: 273, distance: 113.7
click at [155, 273] on div "cubic-bezier(.77, 0, .175, 1); 456 457 458 459 460 461 462 463 464 465 466 467 …" at bounding box center [326, 196] width 367 height 267
click at [262, 283] on div "/* ============================================ Button States =================…" at bounding box center [335, 196] width 345 height 267
type textarea "cubic-bezier(.77, 0, .175, 1);"
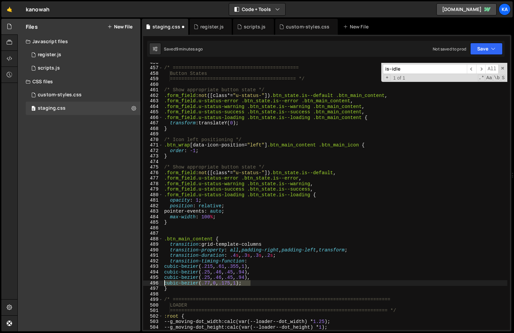
drag, startPoint x: 266, startPoint y: 283, endPoint x: 157, endPoint y: 283, distance: 108.7
click at [157, 283] on div "cubic-bezier(.77, 0, .175, 1); 456 457 458 459 460 461 462 463 464 465 466 467 …" at bounding box center [326, 196] width 367 height 267
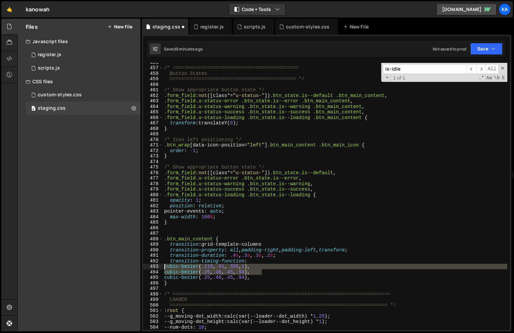
drag, startPoint x: 267, startPoint y: 272, endPoint x: 144, endPoint y: 268, distance: 123.2
click at [144, 268] on div "cubic-bezier(.25, .46, .45, .94), 456 457 458 459 460 461 462 463 464 465 466 4…" at bounding box center [326, 196] width 367 height 267
type textarea "cubic-bezier(.215, .61, .355, 1), cubic-bezier(.25, .46, .45, .94),"
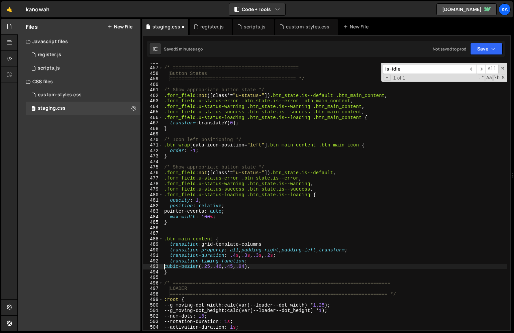
click at [164, 267] on div "/* ============================================ Button States =================…" at bounding box center [335, 199] width 345 height 278
click at [271, 270] on div "/* ============================================ Button States =================…" at bounding box center [335, 199] width 345 height 278
click at [272, 266] on div "/* ============================================ Button States =================…" at bounding box center [335, 199] width 345 height 278
click at [170, 268] on div "/* ============================================ Button States =================…" at bounding box center [335, 199] width 345 height 278
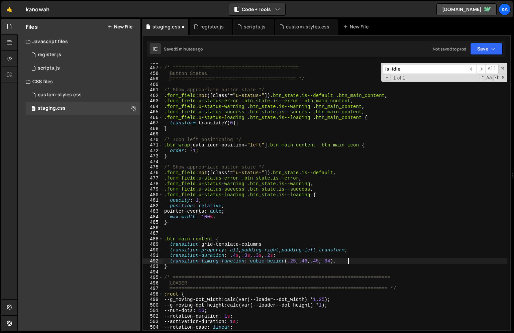
click at [351, 263] on div "/* ============================================ Button States =================…" at bounding box center [335, 199] width 345 height 278
click at [295, 256] on div "/* ============================================ Button States =================…" at bounding box center [335, 199] width 345 height 278
drag, startPoint x: 245, startPoint y: 256, endPoint x: 230, endPoint y: 257, distance: 14.7
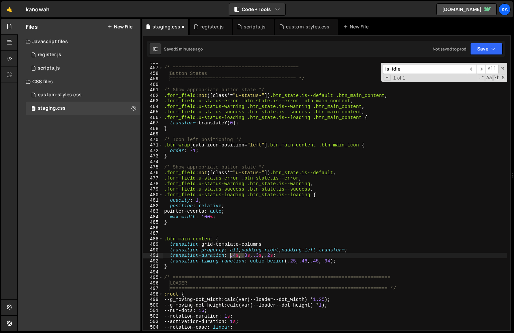
click at [230, 257] on div "/* ============================================ Button States =================…" at bounding box center [335, 199] width 345 height 278
drag, startPoint x: 268, startPoint y: 257, endPoint x: 240, endPoint y: 257, distance: 27.8
click at [240, 257] on div "/* ============================================ Button States =================…" at bounding box center [335, 199] width 345 height 278
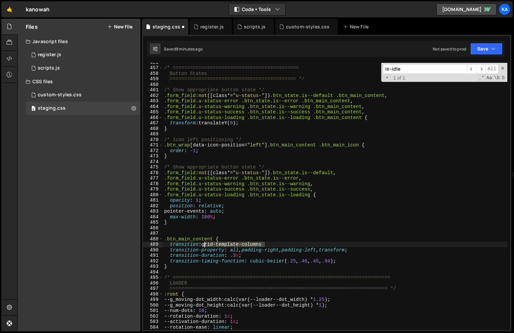
drag, startPoint x: 271, startPoint y: 244, endPoint x: 204, endPoint y: 244, distance: 66.6
click at [204, 244] on div "/* ============================================ Button States =================…" at bounding box center [335, 199] width 345 height 278
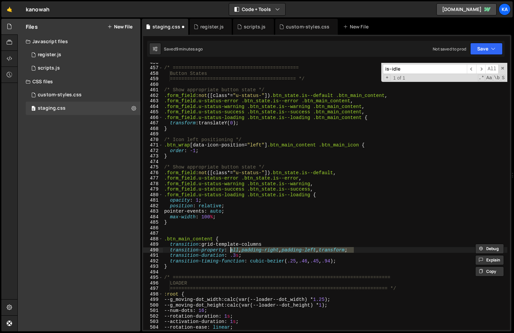
drag, startPoint x: 353, startPoint y: 250, endPoint x: 231, endPoint y: 252, distance: 122.1
click at [231, 252] on div "/* ============================================ Button States =================…" at bounding box center [335, 199] width 345 height 278
paste textarea "grid-template-columns"
click at [314, 252] on div "/* ============================================ Button States =================…" at bounding box center [335, 199] width 345 height 278
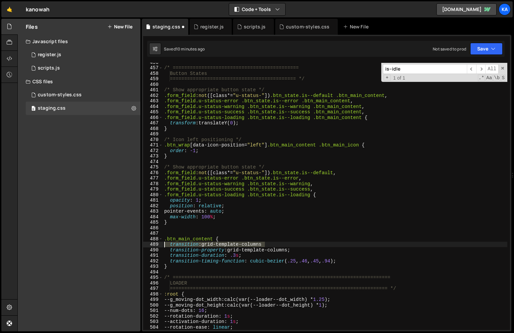
drag, startPoint x: 267, startPoint y: 245, endPoint x: 153, endPoint y: 245, distance: 113.8
click at [153, 245] on div "transition-property: grid-template-columns; 456 457 458 459 460 461 462 463 464…" at bounding box center [326, 196] width 367 height 267
type textarea "transition: grid-template-columns"
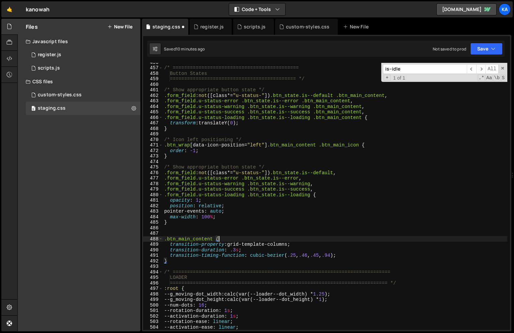
click at [237, 238] on div "/* ============================================ Button States =================…" at bounding box center [335, 199] width 345 height 278
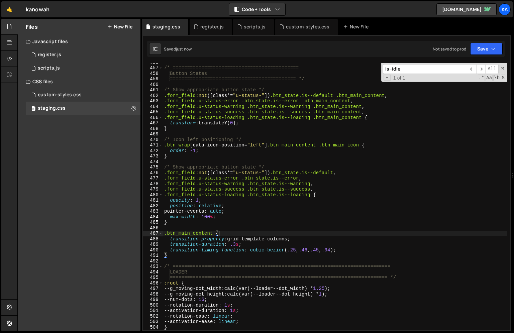
click at [234, 234] on div "/* ============================================ Button States =================…" at bounding box center [335, 199] width 345 height 278
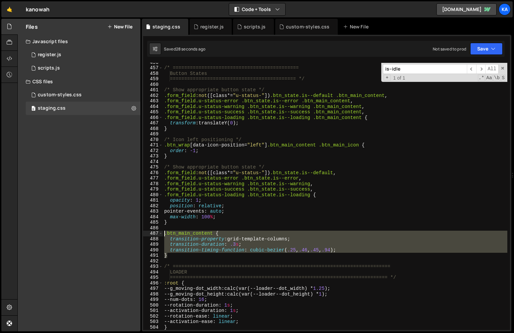
drag, startPoint x: 180, startPoint y: 256, endPoint x: 154, endPoint y: 234, distance: 34.7
click at [154, 234] on div ".btn_main_content { 456 457 458 459 460 461 462 463 464 465 466 467 468 469 470…" at bounding box center [326, 196] width 367 height 267
type textarea ".btn_main_content { transition-property: grid-template-columns;"
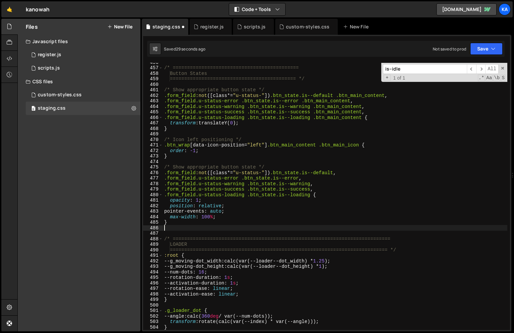
type textarea "}"
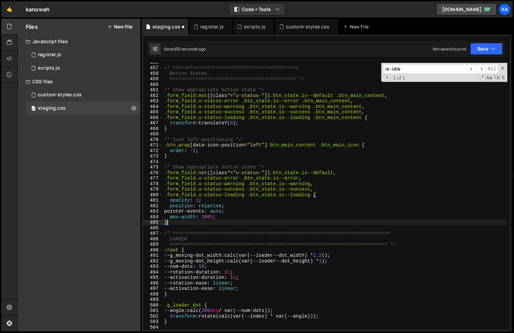
click at [225, 225] on div "/* ============================================ Button States =================…" at bounding box center [335, 199] width 345 height 278
